Goal: Find specific page/section

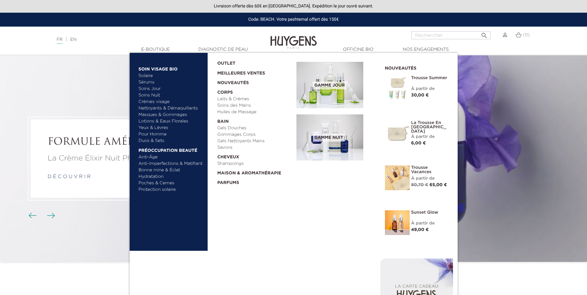
click at [173, 109] on link "Nettoyants & Démaquillants" at bounding box center [171, 108] width 65 height 6
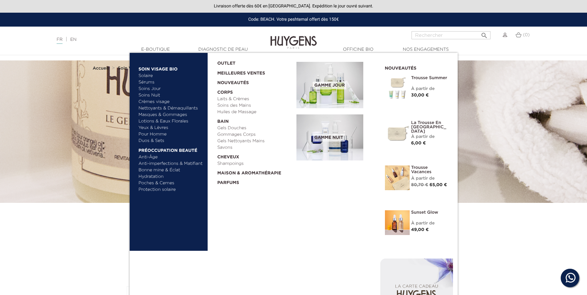
click at [156, 140] on link "Duos & Sets" at bounding box center [171, 141] width 65 height 6
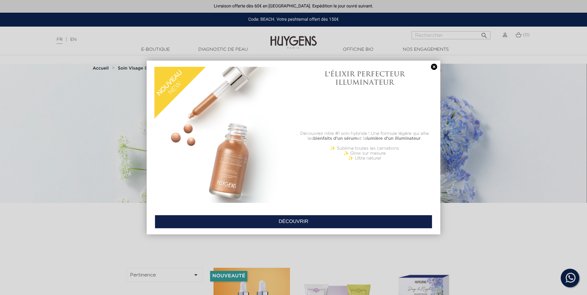
click at [434, 66] on link at bounding box center [434, 67] width 9 height 6
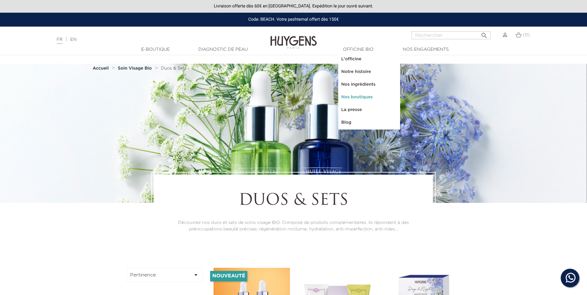
click at [377, 98] on link "Nos boutiques" at bounding box center [369, 97] width 62 height 13
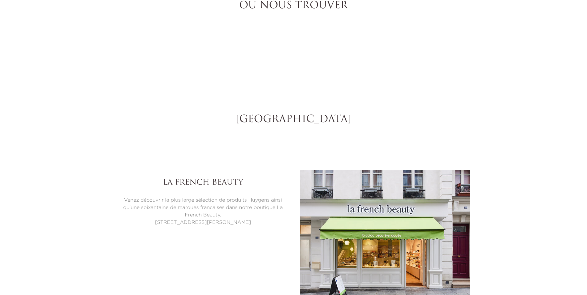
select select "FR"
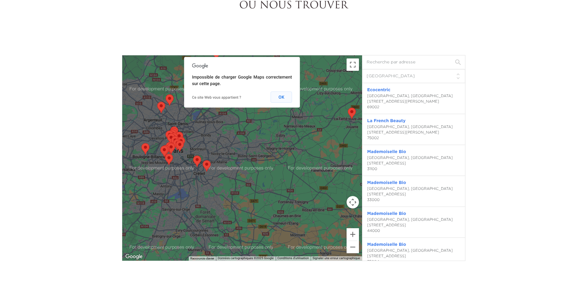
click at [284, 97] on button "OK" at bounding box center [281, 97] width 21 height 11
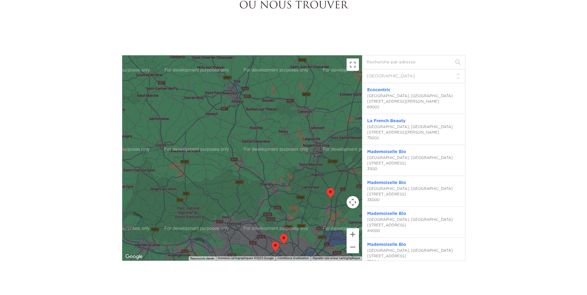
drag, startPoint x: 193, startPoint y: 118, endPoint x: 307, endPoint y: 258, distance: 180.3
click at [307, 258] on div "Raccourcis clavier Données cartographiques Données cartographiques ©2025 Google…" at bounding box center [242, 157] width 240 height 205
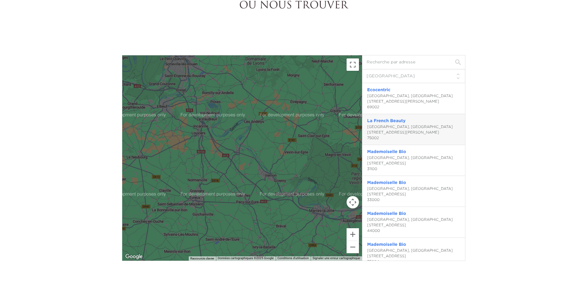
drag, startPoint x: 208, startPoint y: 168, endPoint x: 383, endPoint y: 132, distance: 178.7
click at [383, 132] on div "← Déplacement vers la gauche → Déplacement vers la droite ↑ Déplacement vers le…" at bounding box center [293, 158] width 343 height 206
click at [412, 62] on input "text" at bounding box center [413, 62] width 103 height 14
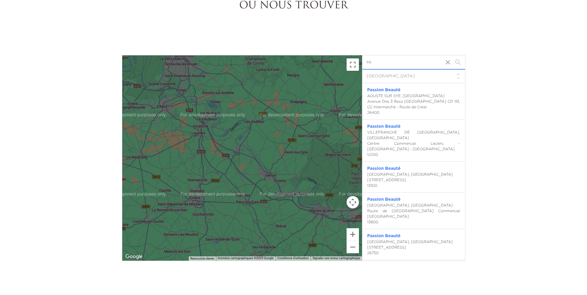
type input "r"
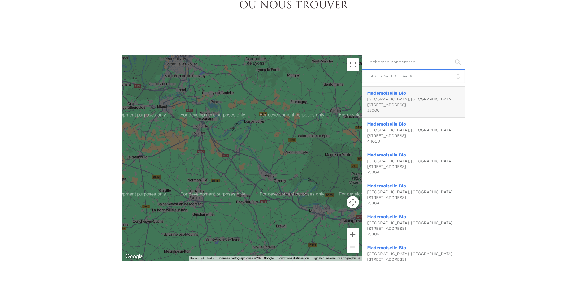
scroll to position [124, 0]
